Goal: Navigation & Orientation: Find specific page/section

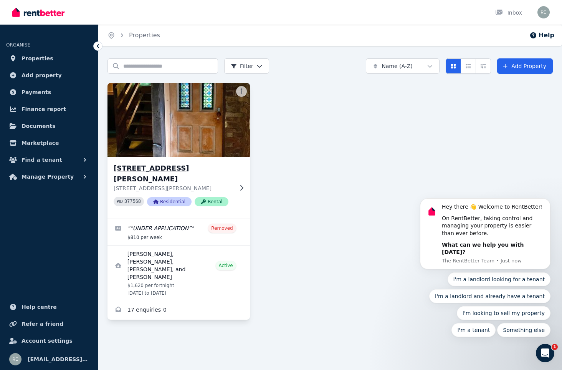
click at [166, 127] on img at bounding box center [178, 120] width 149 height 78
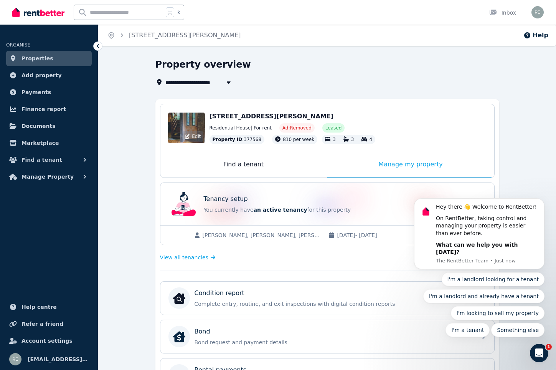
click at [187, 116] on div "Edit" at bounding box center [186, 127] width 37 height 31
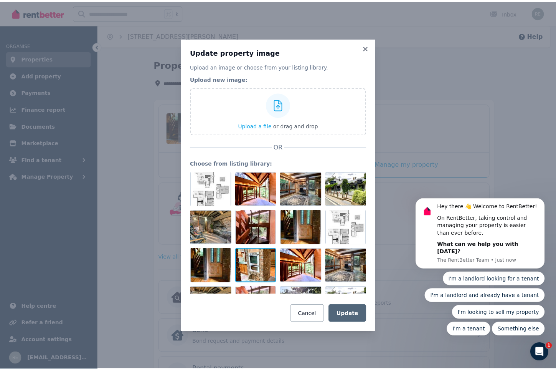
scroll to position [65, 0]
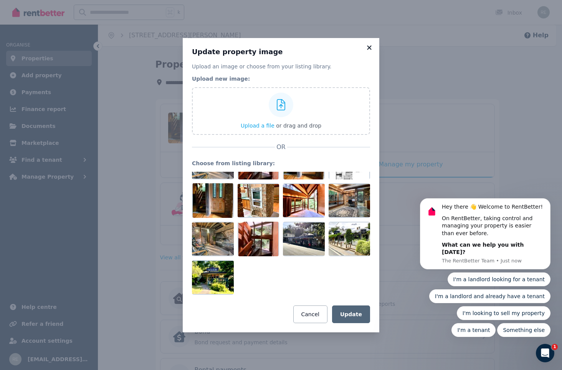
click at [370, 47] on icon at bounding box center [369, 47] width 4 height 4
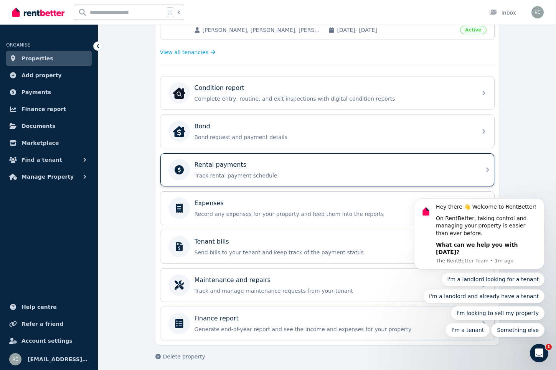
scroll to position [209, 0]
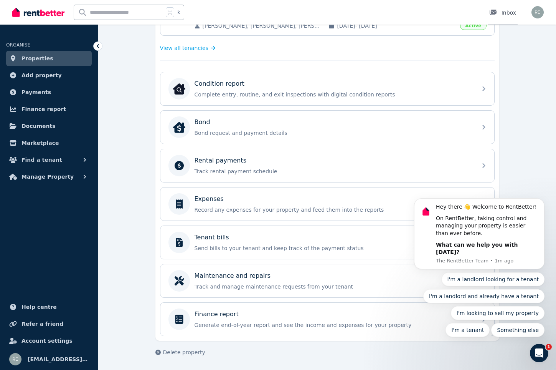
click at [503, 8] on link "Inbox" at bounding box center [503, 12] width 30 height 25
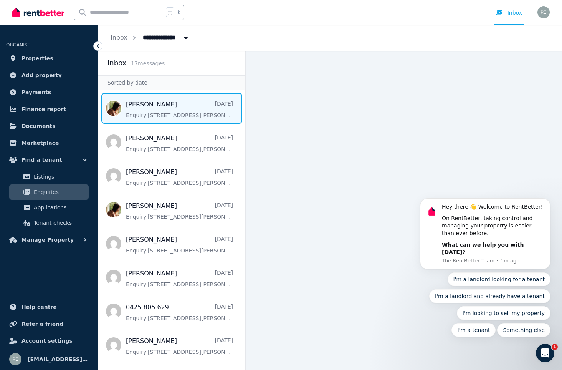
click at [170, 110] on span "Message list" at bounding box center [171, 108] width 147 height 31
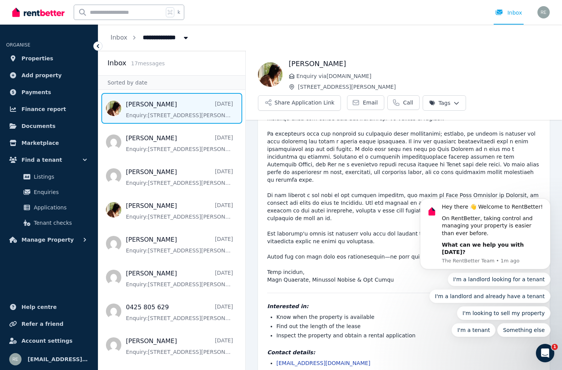
scroll to position [61, 0]
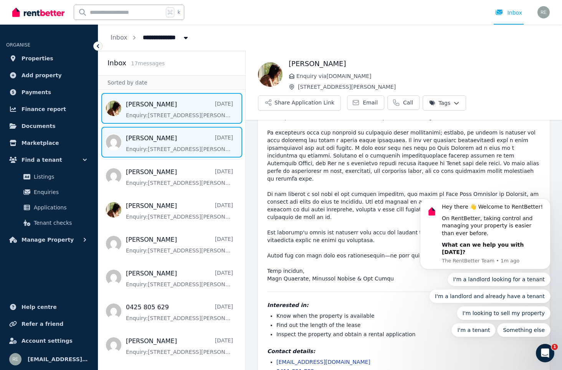
click at [166, 150] on span "Message list" at bounding box center [171, 142] width 147 height 31
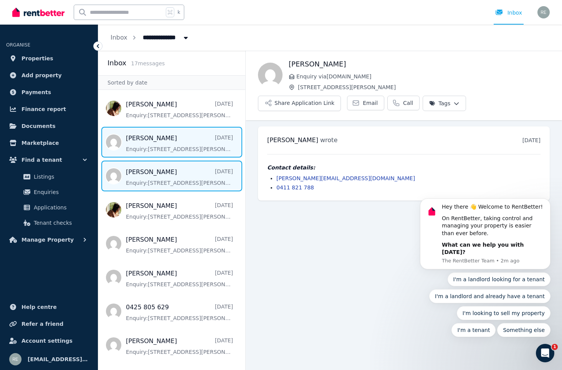
click at [165, 178] on span "Message list" at bounding box center [171, 175] width 147 height 31
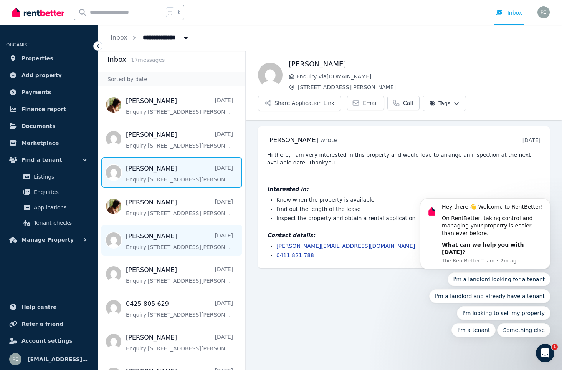
scroll to position [10, 0]
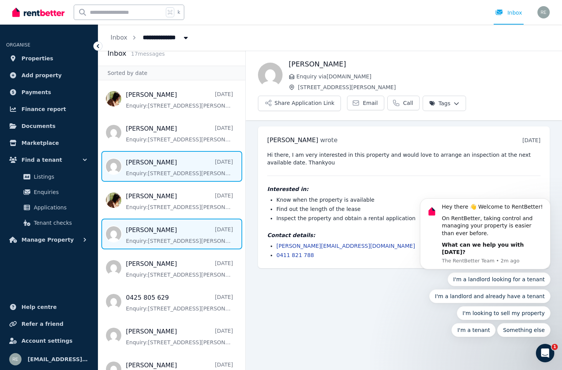
click at [168, 226] on span "Message list" at bounding box center [171, 233] width 147 height 31
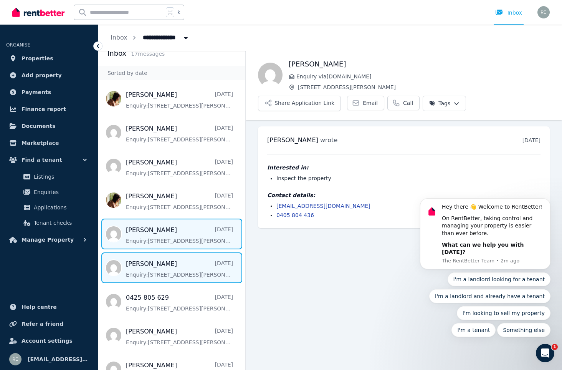
click at [171, 273] on span "Message list" at bounding box center [171, 267] width 147 height 31
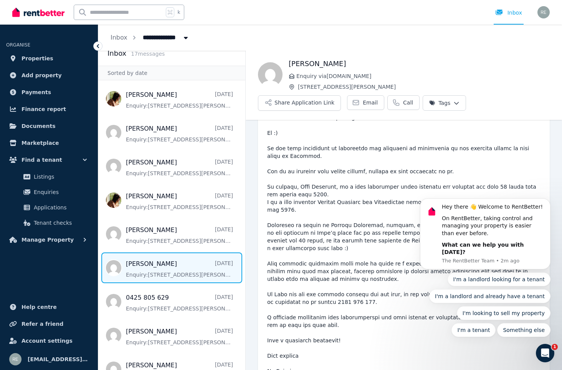
scroll to position [31, 0]
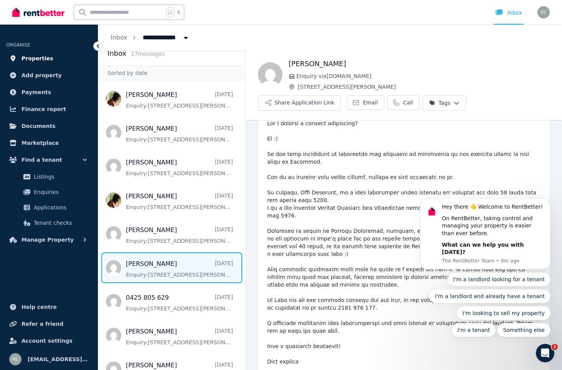
click at [38, 55] on span "Properties" at bounding box center [37, 58] width 32 height 9
